Goal: Task Accomplishment & Management: Use online tool/utility

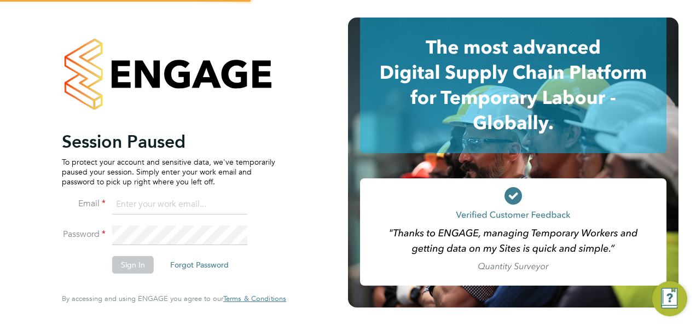
type input "chloe@18rec.com"
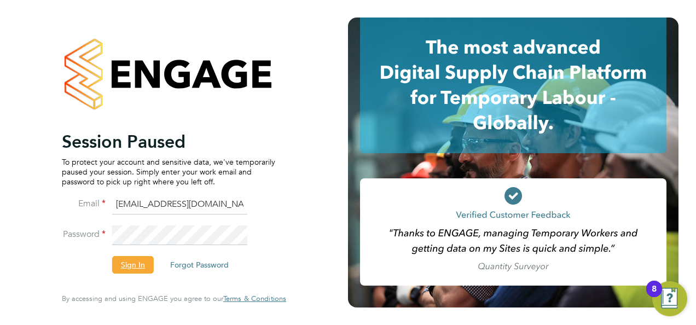
click at [143, 261] on button "Sign In" at bounding box center [133, 265] width 42 height 18
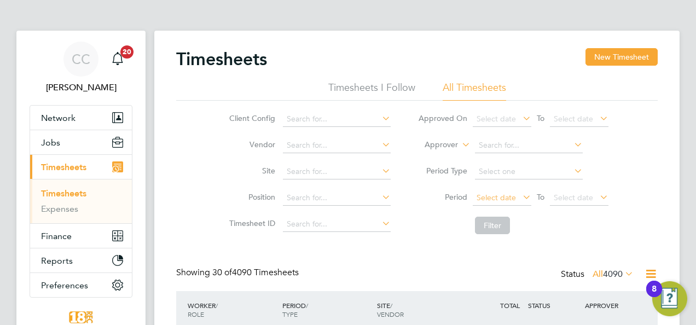
click at [508, 195] on span "Select date" at bounding box center [496, 198] width 39 height 10
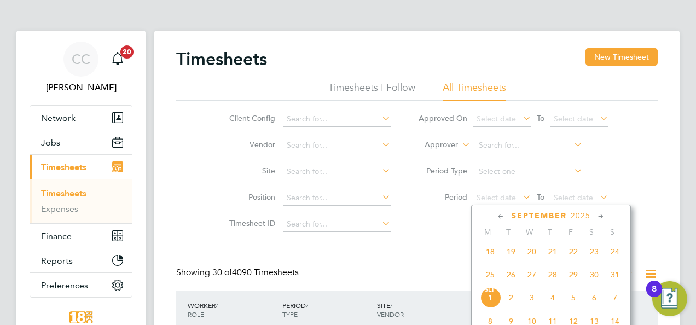
click at [489, 276] on span "25" at bounding box center [490, 274] width 21 height 21
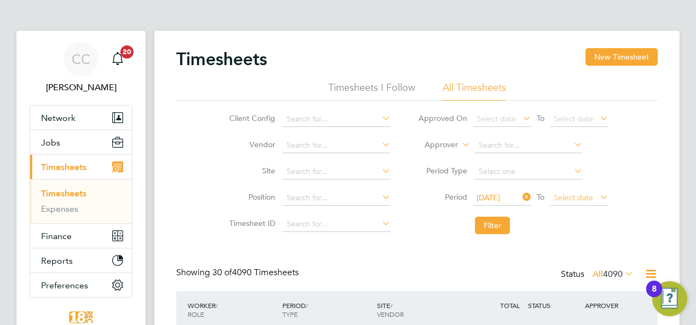
drag, startPoint x: 554, startPoint y: 205, endPoint x: 563, endPoint y: 193, distance: 14.4
click at [556, 202] on span "Select date" at bounding box center [579, 198] width 59 height 15
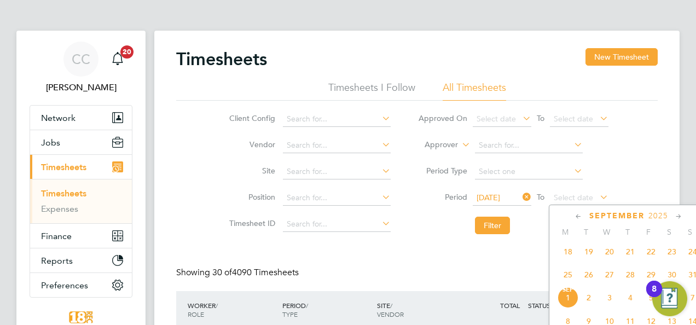
click at [694, 281] on span "31" at bounding box center [692, 274] width 21 height 21
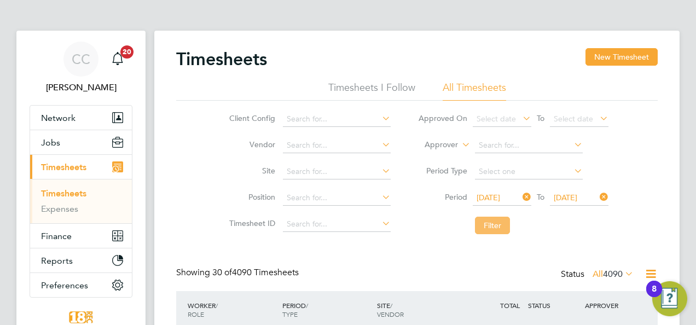
click at [505, 220] on button "Filter" at bounding box center [492, 226] width 35 height 18
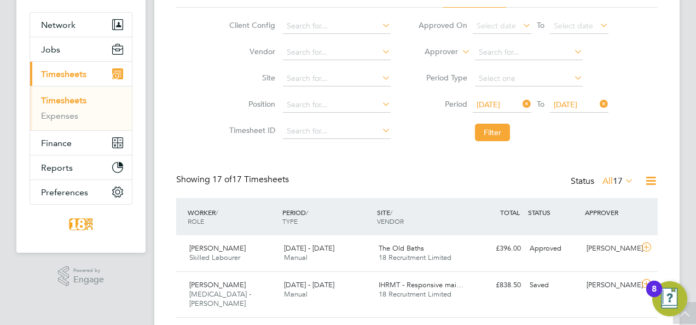
click at [598, 186] on div "Status All 17" at bounding box center [603, 181] width 65 height 15
click at [605, 176] on label "All 17" at bounding box center [617, 181] width 31 height 11
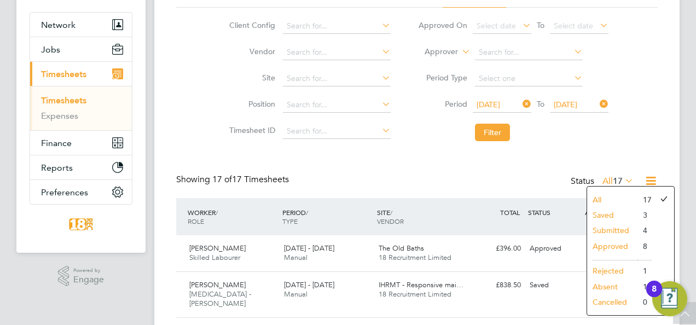
click at [615, 247] on li "Approved" at bounding box center [612, 246] width 50 height 15
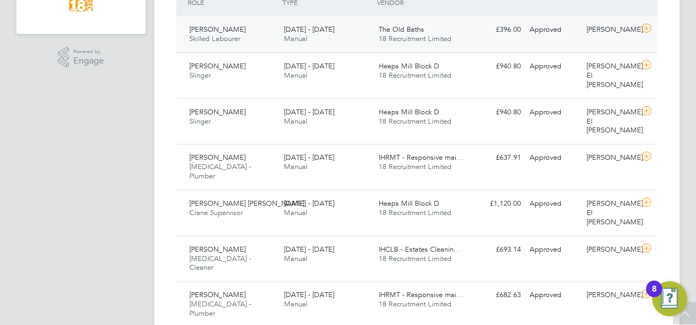
click at [471, 33] on div "£396.00 Approved" at bounding box center [496, 30] width 57 height 18
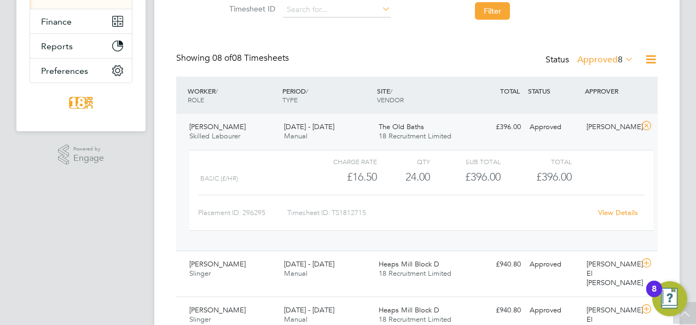
click at [607, 49] on div "Timesheets New Timesheet Timesheets I Follow All Timesheets Client Config Vendo…" at bounding box center [417, 198] width 482 height 729
click at [608, 53] on div "Status Approved 8" at bounding box center [591, 60] width 90 height 15
click at [608, 54] on label "Approved 8" at bounding box center [605, 59] width 56 height 11
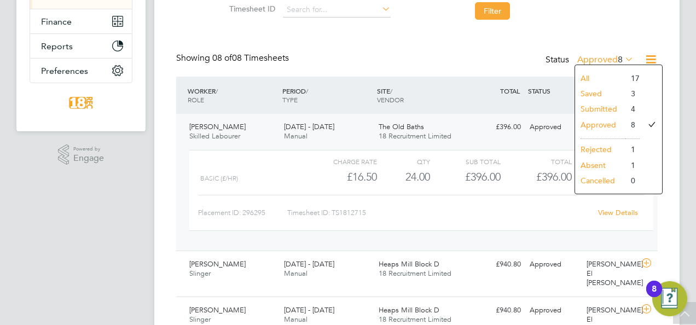
click at [598, 100] on li "Saved" at bounding box center [600, 93] width 50 height 15
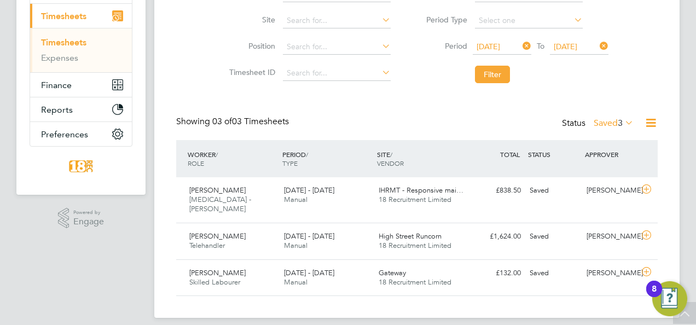
click at [601, 121] on label "Saved 3" at bounding box center [614, 123] width 40 height 11
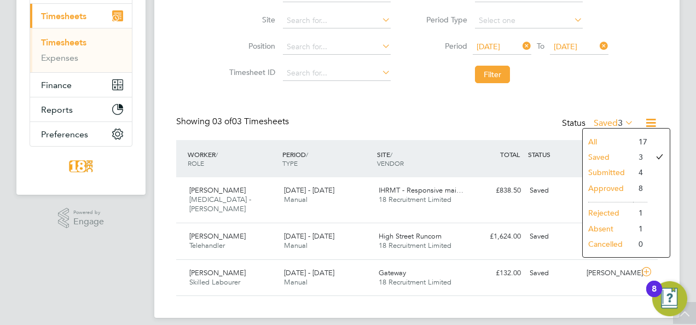
click at [615, 172] on li "Submitted" at bounding box center [608, 172] width 50 height 15
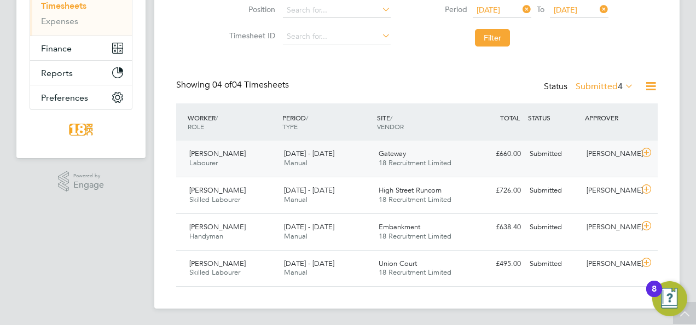
click at [564, 150] on div "Submitted" at bounding box center [553, 154] width 57 height 18
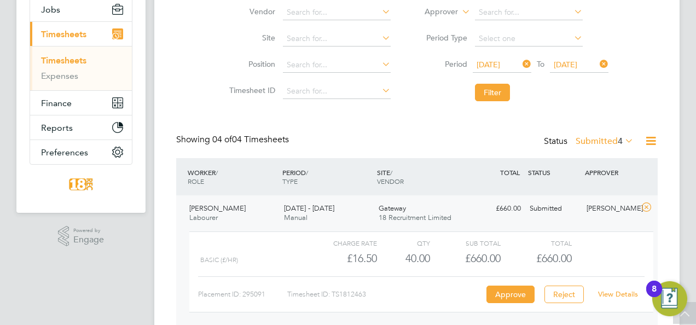
click at [577, 65] on span "[DATE]" at bounding box center [566, 65] width 24 height 10
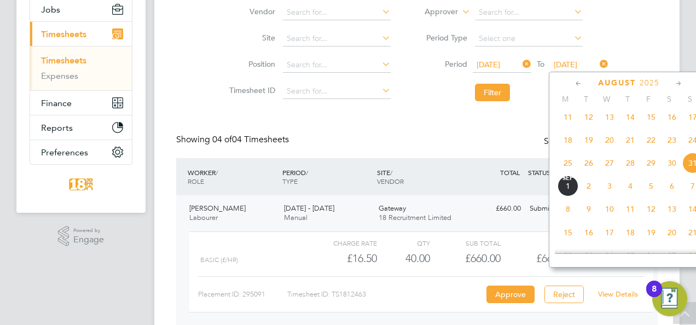
click at [614, 57] on li "Period [DATE] To [DATE]" at bounding box center [513, 65] width 218 height 26
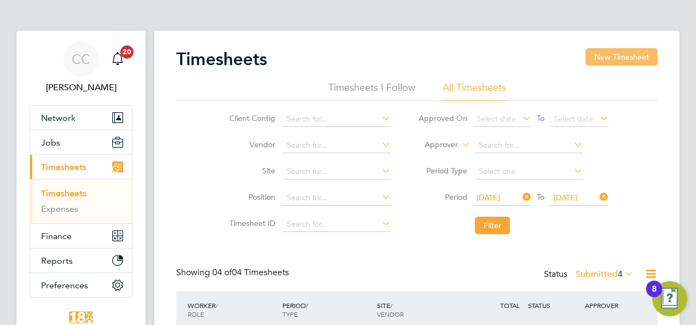
click at [605, 62] on button "New Timesheet" at bounding box center [622, 57] width 72 height 18
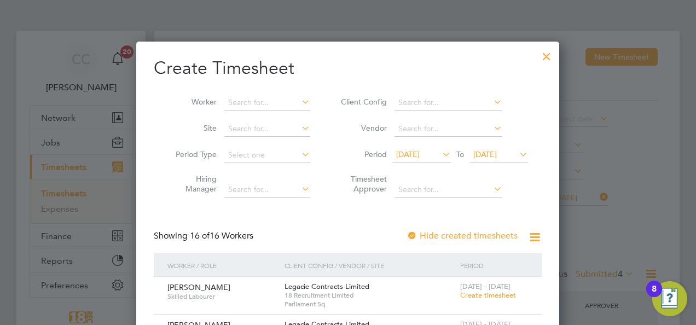
click at [656, 164] on div at bounding box center [348, 162] width 696 height 325
